Goal: Information Seeking & Learning: Learn about a topic

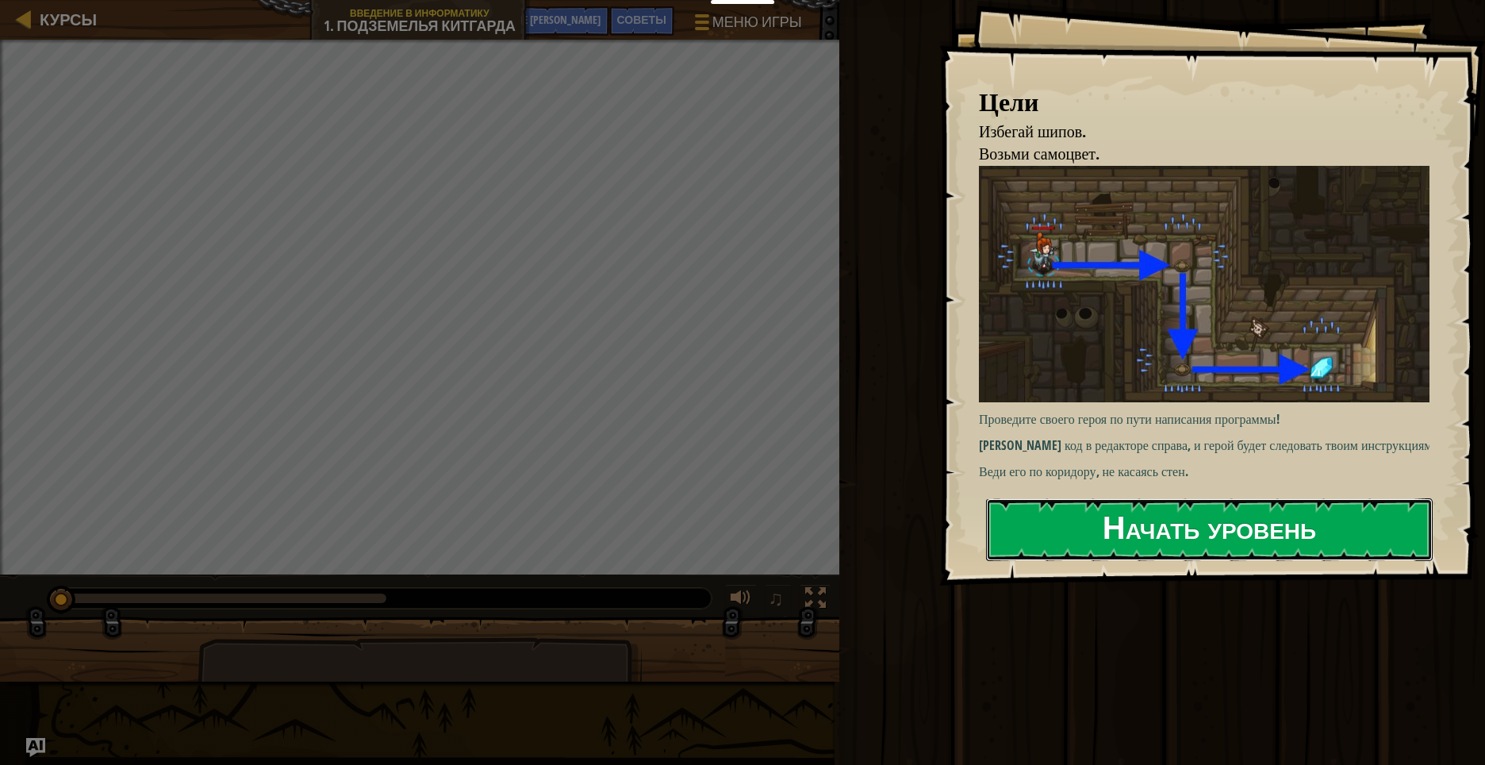
click at [1149, 531] on ya-tr-span "Начать уровень" at bounding box center [1209, 526] width 213 height 43
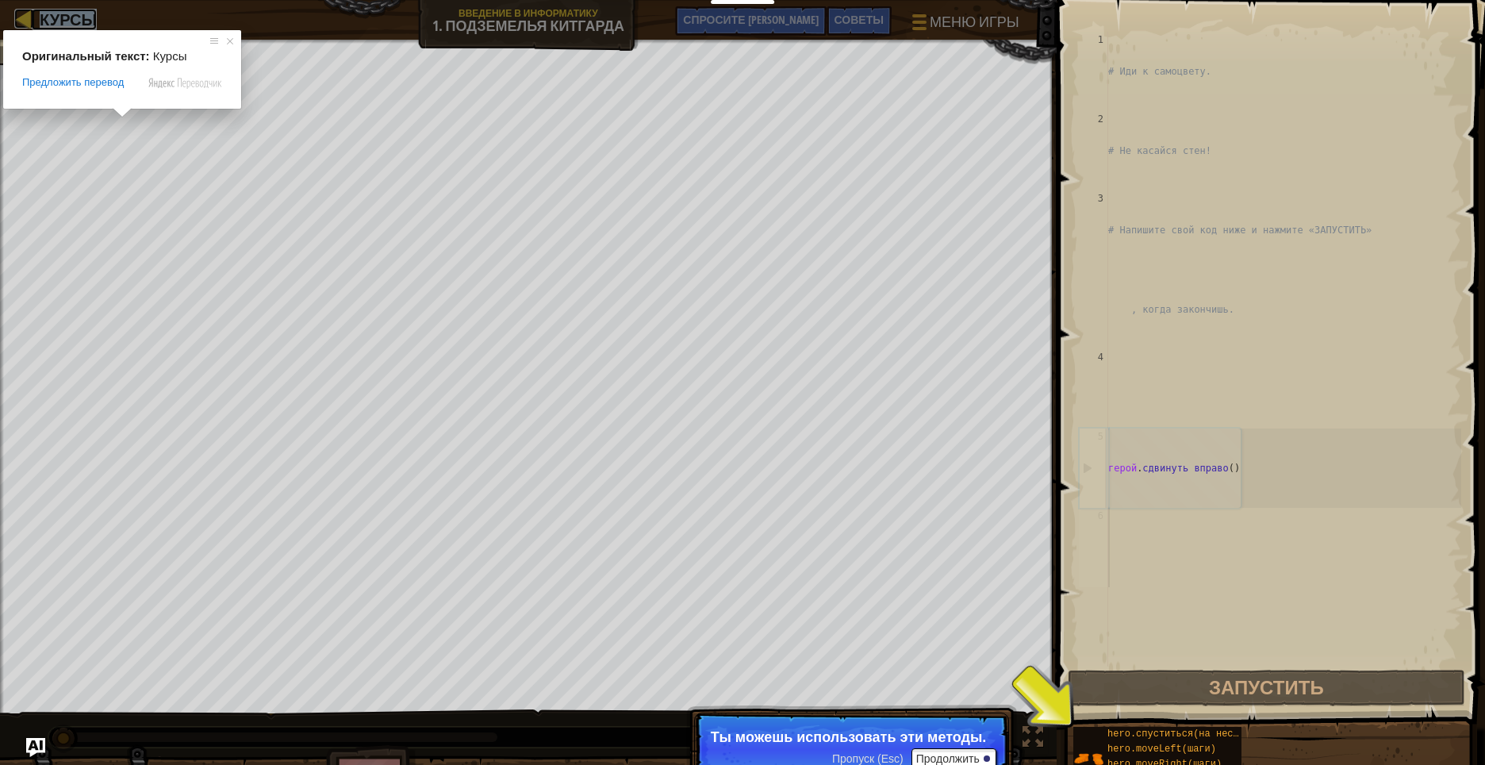
click at [63, 19] on ya-tr-span "Курсы" at bounding box center [68, 19] width 57 height 21
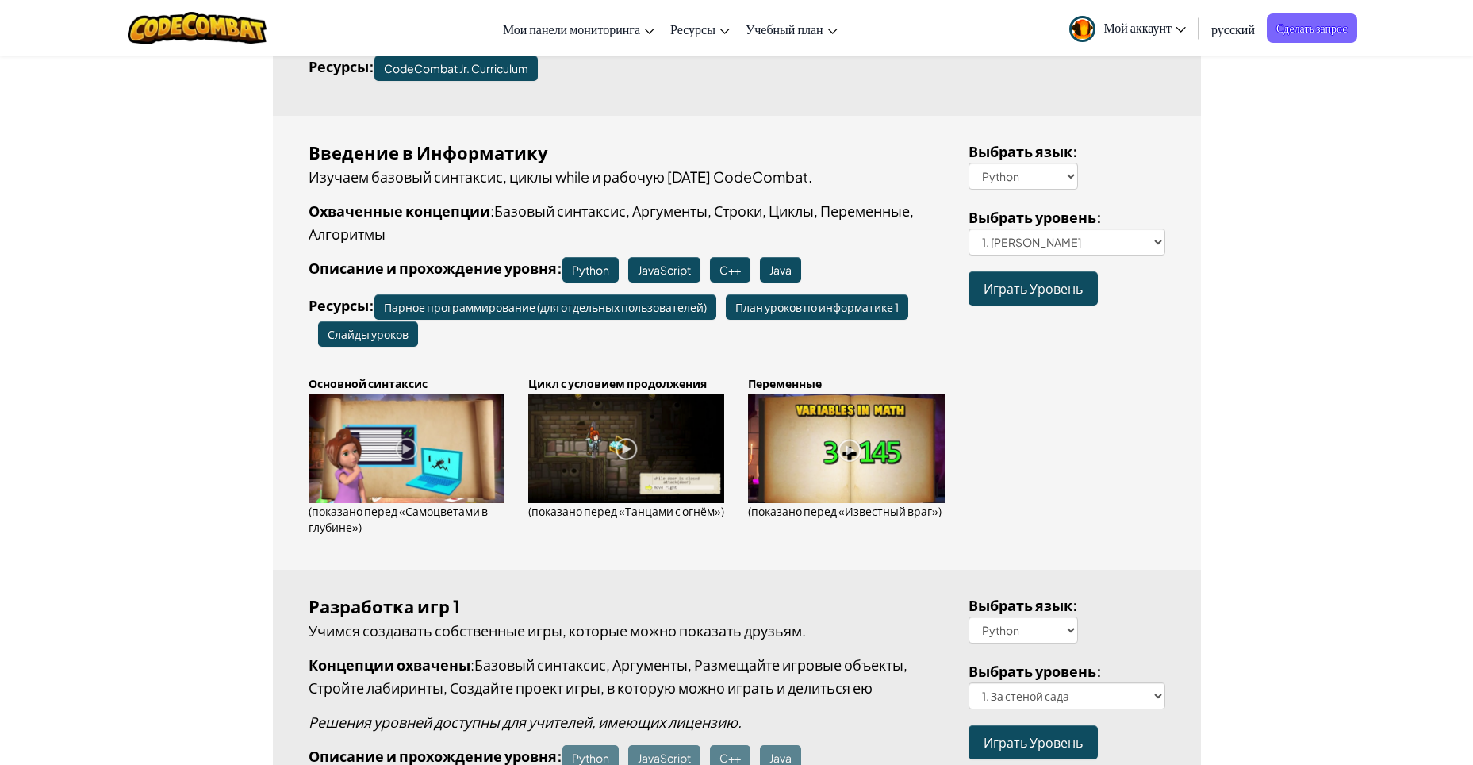
scroll to position [397, 0]
